Goal: Check status: Check status

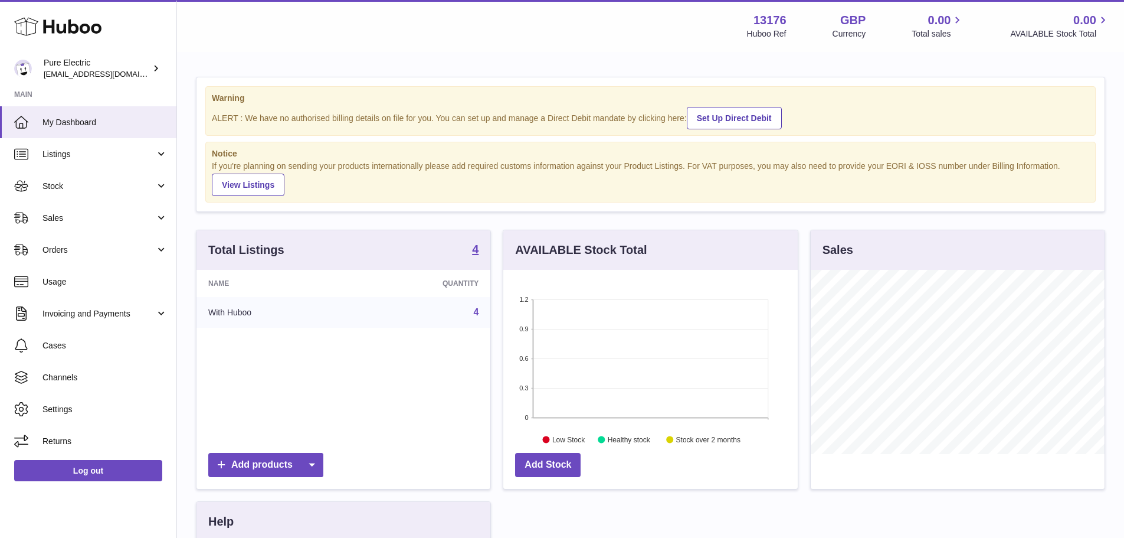
scroll to position [184, 295]
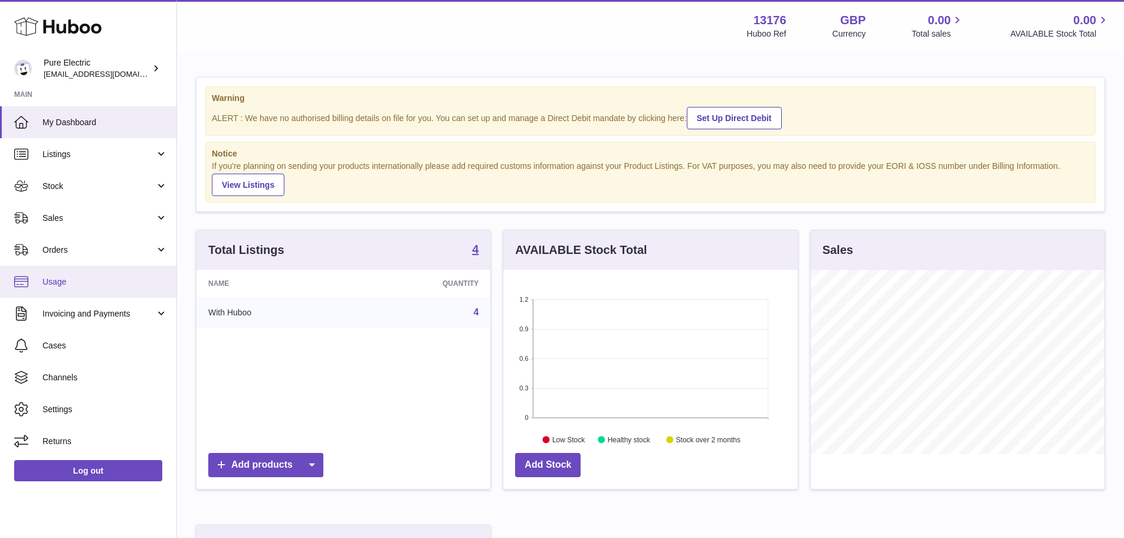
click at [64, 273] on link "Usage" at bounding box center [88, 282] width 176 height 32
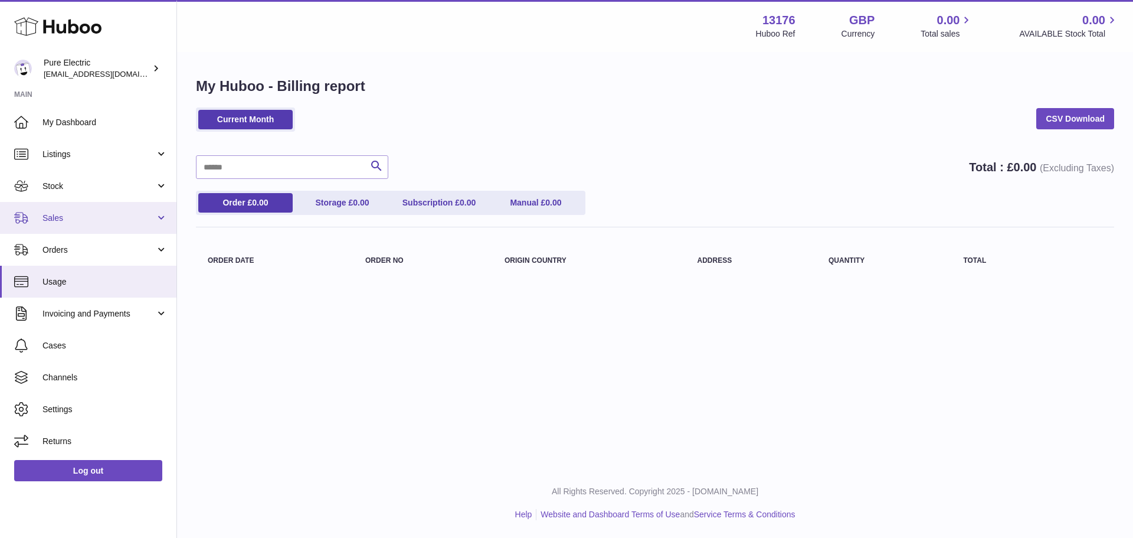
click at [83, 218] on span "Sales" at bounding box center [98, 217] width 113 height 11
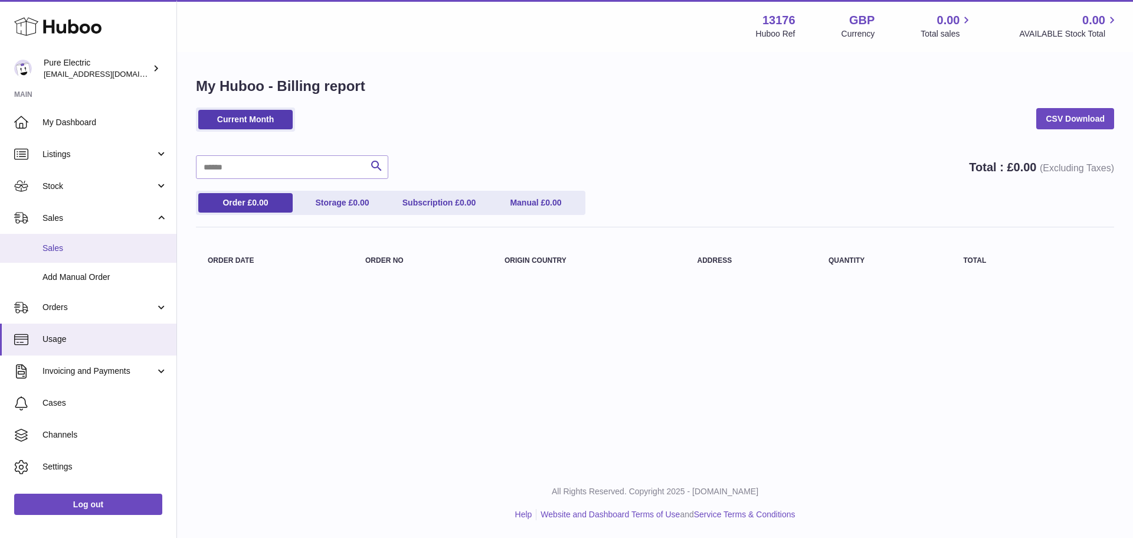
click at [85, 247] on span "Sales" at bounding box center [104, 248] width 125 height 11
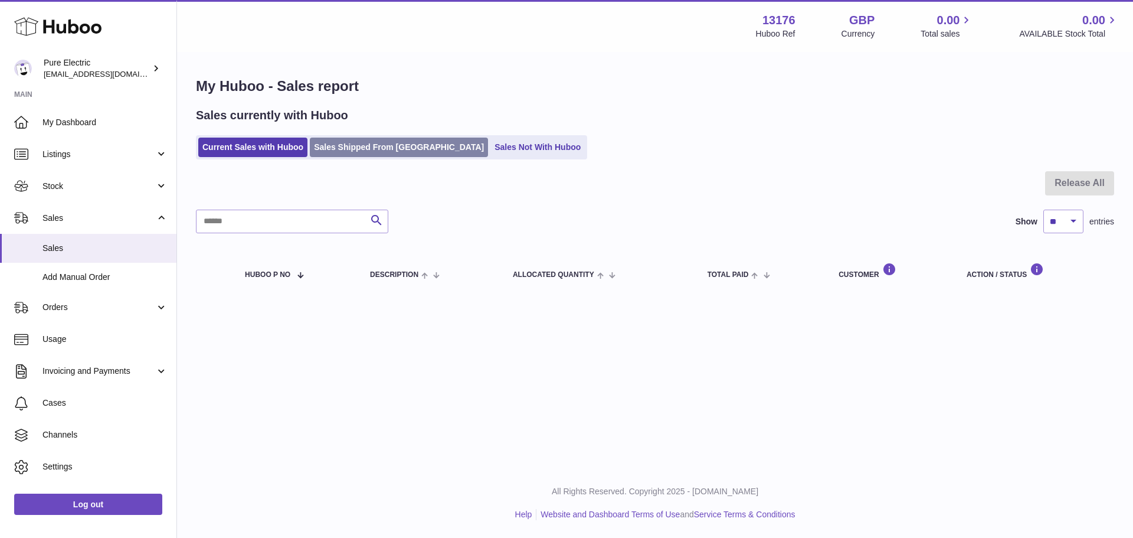
click at [375, 150] on link "Sales Shipped From [GEOGRAPHIC_DATA]" at bounding box center [399, 147] width 178 height 19
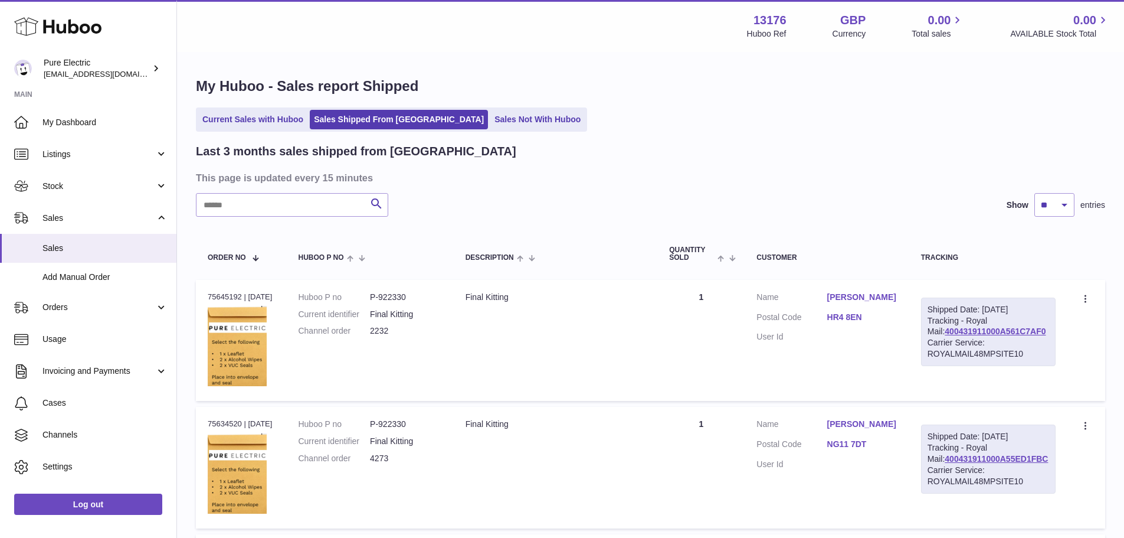
scroll to position [59, 0]
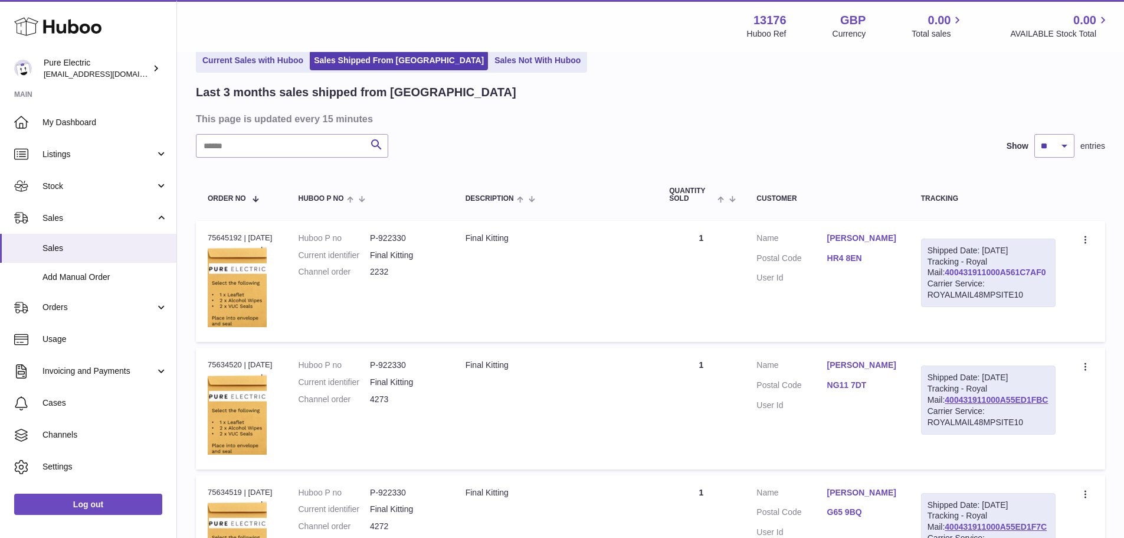
click at [961, 277] on link "400431911000A561C7AF0" at bounding box center [995, 271] width 101 height 9
click at [672, 309] on td "Quantity 1" at bounding box center [701, 281] width 87 height 121
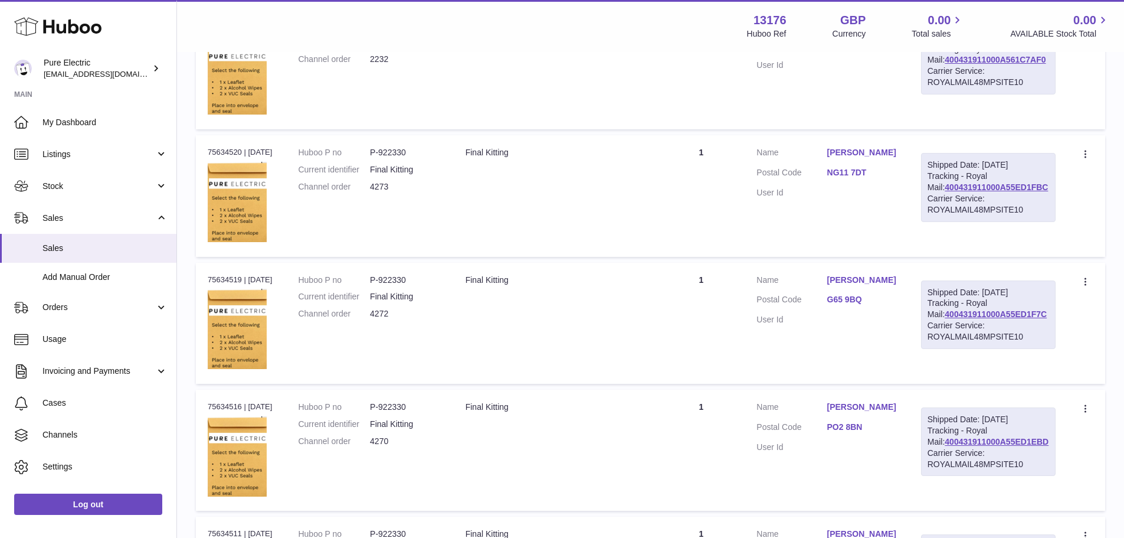
scroll to position [295, 0]
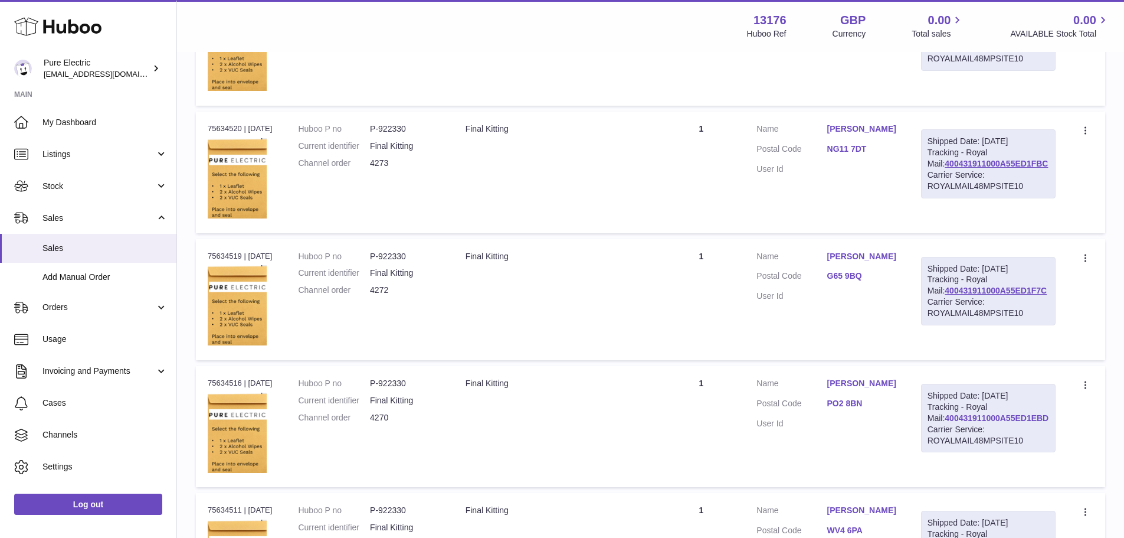
click at [994, 423] on link "400431911000A55ED1EBD" at bounding box center [997, 417] width 104 height 9
drag, startPoint x: 967, startPoint y: 404, endPoint x: 934, endPoint y: 406, distance: 33.1
click at [934, 406] on td "Shipped Date: [DATE] Tracking - Royal Mail: 400431911000A55ED1EBD Carrier Servi…" at bounding box center [989, 426] width 158 height 121
